Goal: Information Seeking & Learning: Learn about a topic

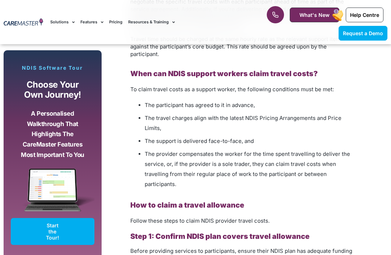
scroll to position [966, 0]
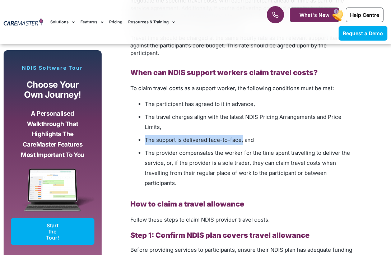
drag, startPoint x: 145, startPoint y: 132, endPoint x: 243, endPoint y: 132, distance: 97.8
click at [243, 137] on span "The support is delivered face-to-face, and" at bounding box center [199, 140] width 109 height 7
click at [258, 124] on ul "The participant has agreed to it in advance, The travel charges align with the …" at bounding box center [243, 143] width 226 height 89
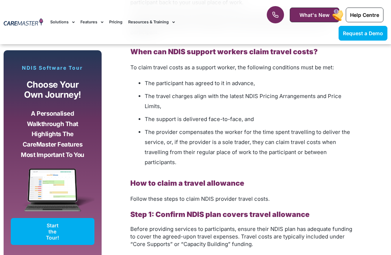
scroll to position [988, 0]
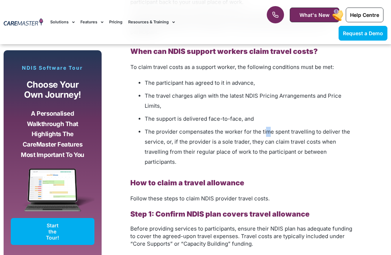
drag, startPoint x: 266, startPoint y: 121, endPoint x: 265, endPoint y: 127, distance: 5.9
click at [265, 127] on li "The provider compensates the worker for the time spent travelling to deliver th…" at bounding box center [251, 147] width 212 height 40
click at [173, 130] on span "The provider compensates the worker for the time spent travelling to deliver th…" at bounding box center [248, 146] width 206 height 37
drag, startPoint x: 167, startPoint y: 133, endPoint x: 241, endPoint y: 129, distance: 74.5
click at [241, 129] on span "The provider compensates the worker for the time spent travelling to deliver th…" at bounding box center [248, 146] width 206 height 37
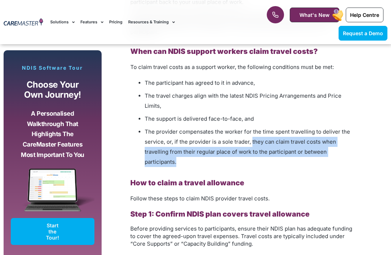
drag, startPoint x: 251, startPoint y: 130, endPoint x: 246, endPoint y: 151, distance: 20.7
click at [246, 151] on li "The provider compensates the worker for the time spent travelling to deliver th…" at bounding box center [251, 147] width 212 height 40
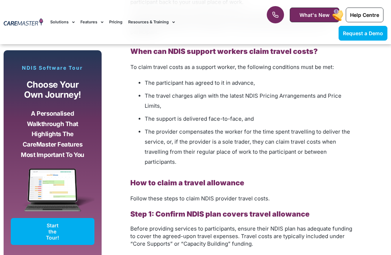
click at [265, 128] on span "The provider compensates the worker for the time spent travelling to deliver th…" at bounding box center [248, 146] width 206 height 37
drag, startPoint x: 262, startPoint y: 122, endPoint x: 312, endPoint y: 120, distance: 50.0
click at [312, 128] on span "The provider compensates the worker for the time spent travelling to deliver th…" at bounding box center [248, 146] width 206 height 37
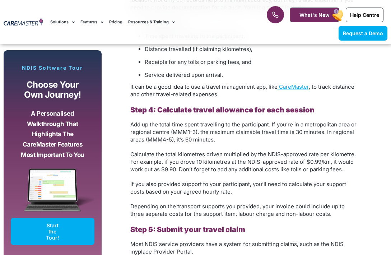
scroll to position [1456, 0]
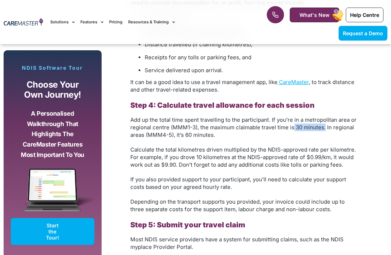
drag, startPoint x: 324, startPoint y: 119, endPoint x: 294, endPoint y: 119, distance: 30.6
click at [294, 119] on span "Add up the total time spent travelling to the participant. If you’re in a metro…" at bounding box center [243, 127] width 226 height 22
drag, startPoint x: 305, startPoint y: 147, endPoint x: 327, endPoint y: 147, distance: 21.2
click at [327, 147] on span "Calculate the total kilometres driven multiplied by the NDIS-approved rate per …" at bounding box center [243, 157] width 226 height 22
drag, startPoint x: 173, startPoint y: 116, endPoint x: 194, endPoint y: 116, distance: 20.5
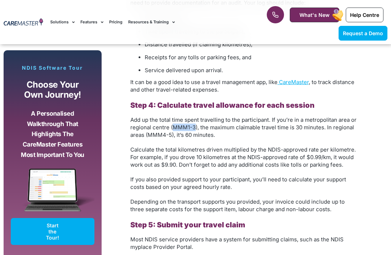
click at [194, 116] on span "Add up the total time spent travelling to the participant. If you’re in a metro…" at bounding box center [243, 127] width 226 height 22
